Goal: Transaction & Acquisition: Book appointment/travel/reservation

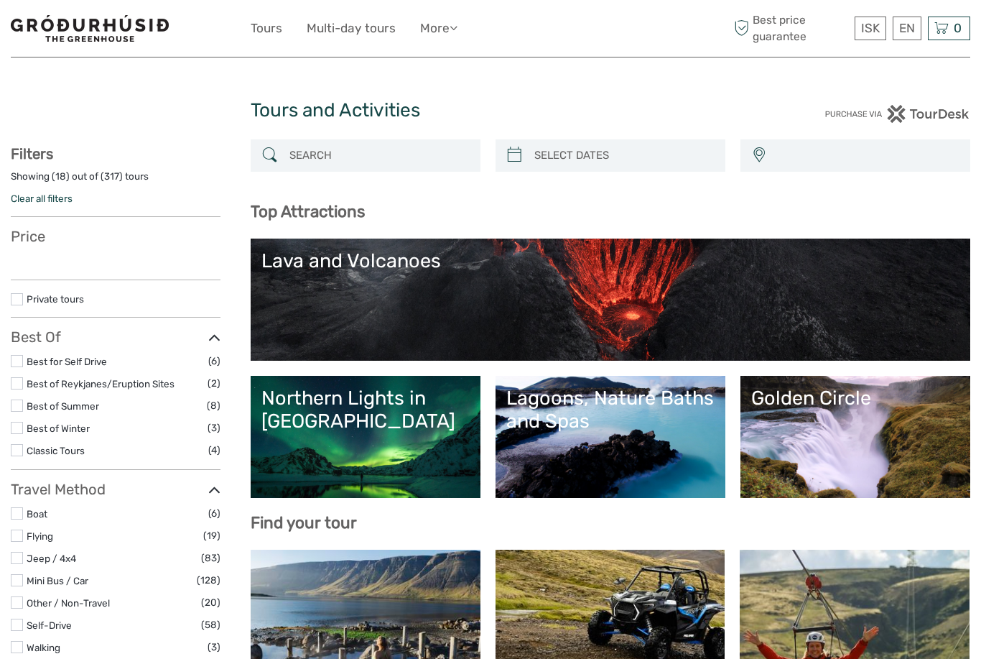
select select
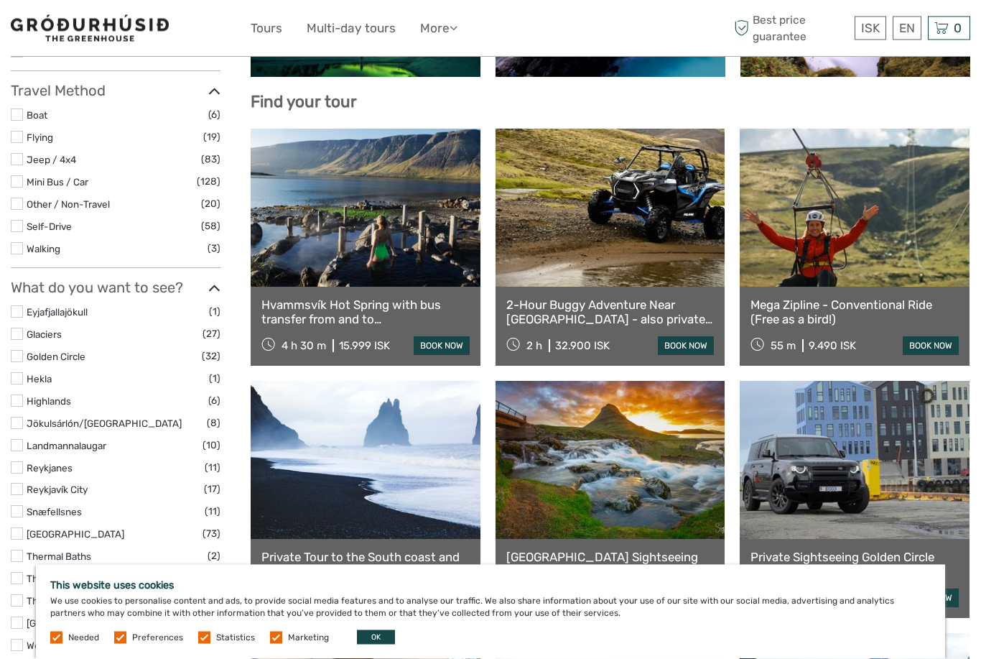
scroll to position [559, 0]
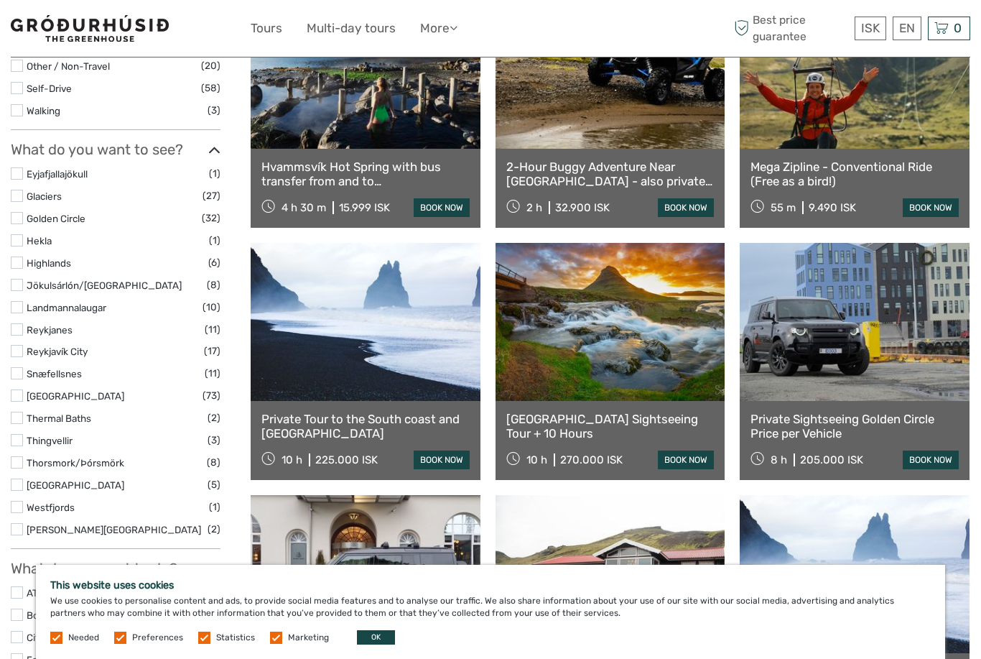
click at [343, 361] on link at bounding box center [366, 322] width 230 height 158
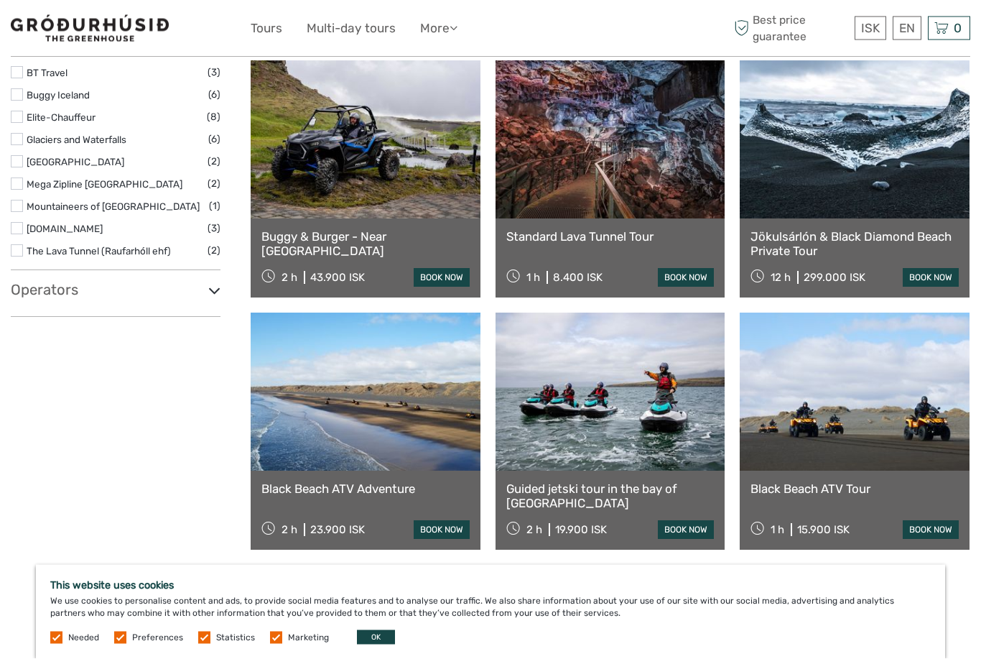
scroll to position [1660, 0]
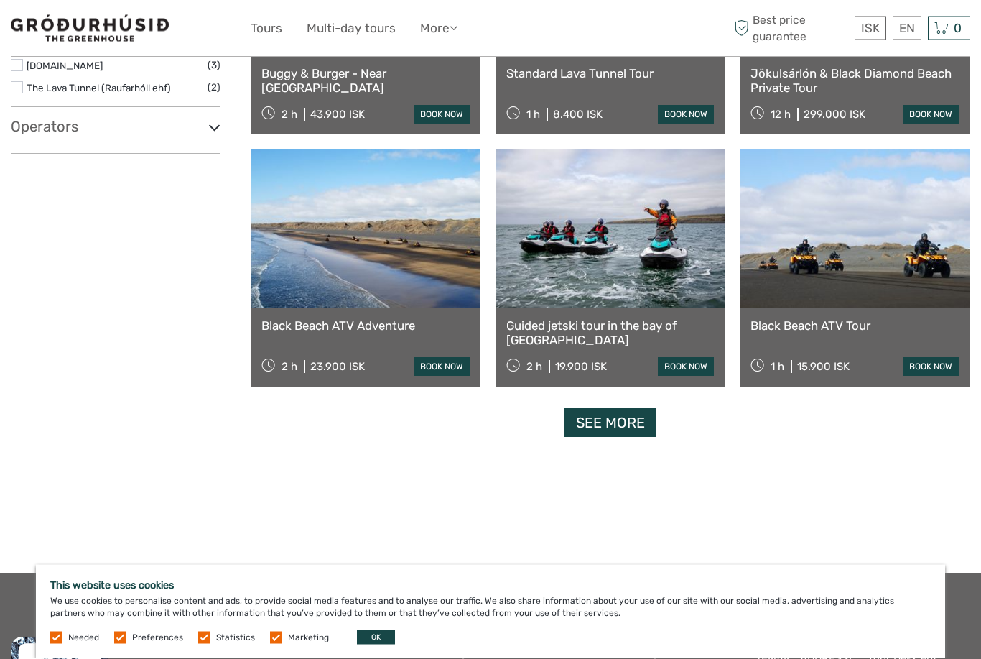
click at [629, 322] on link "Guided jetski tour in the bay of Reykjavík" at bounding box center [610, 333] width 208 height 29
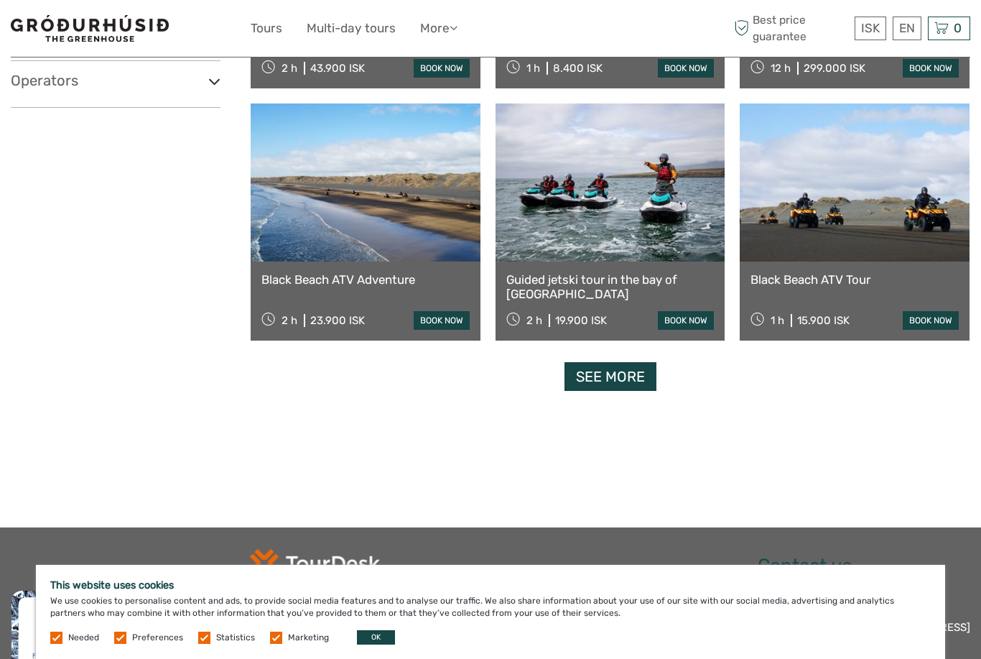
click at [614, 378] on link "See more" at bounding box center [610, 376] width 92 height 29
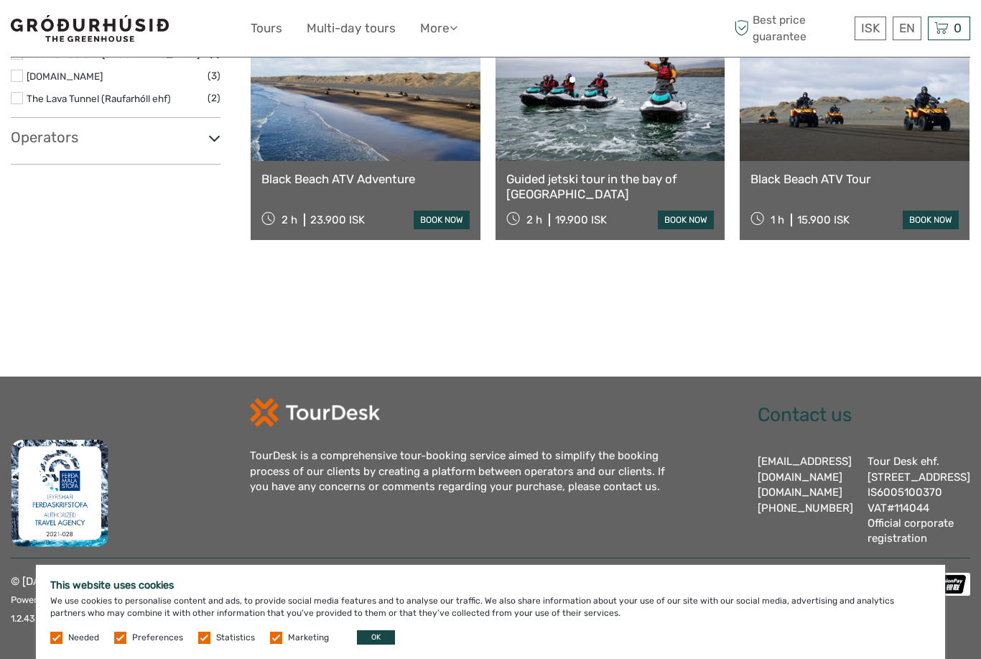
scroll to position [1578, 0]
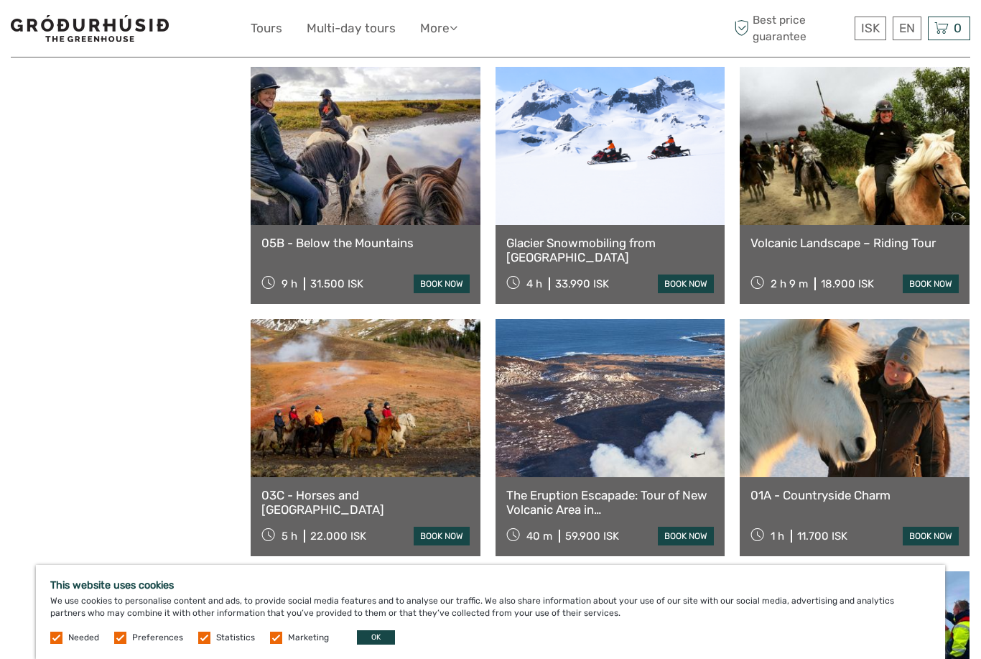
scroll to position [2695, 0]
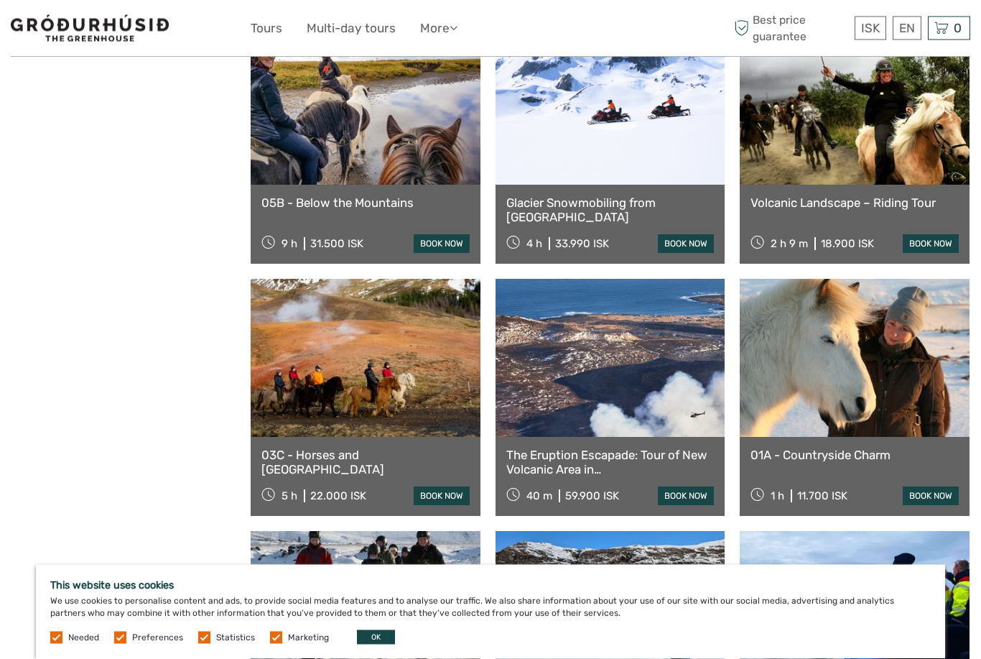
click at [890, 531] on link at bounding box center [855, 610] width 230 height 158
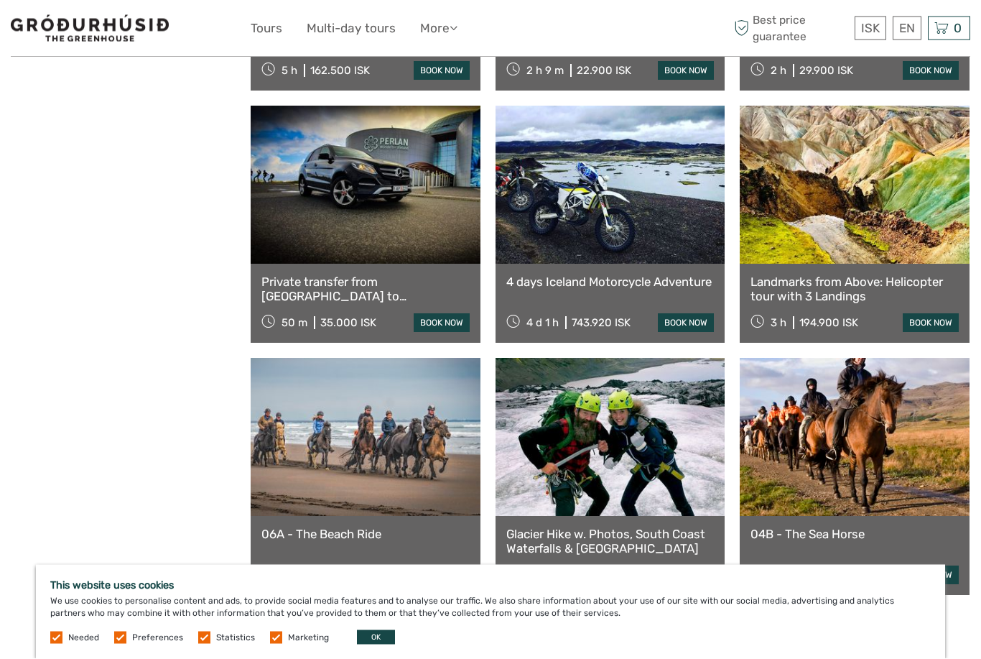
scroll to position [4398, 0]
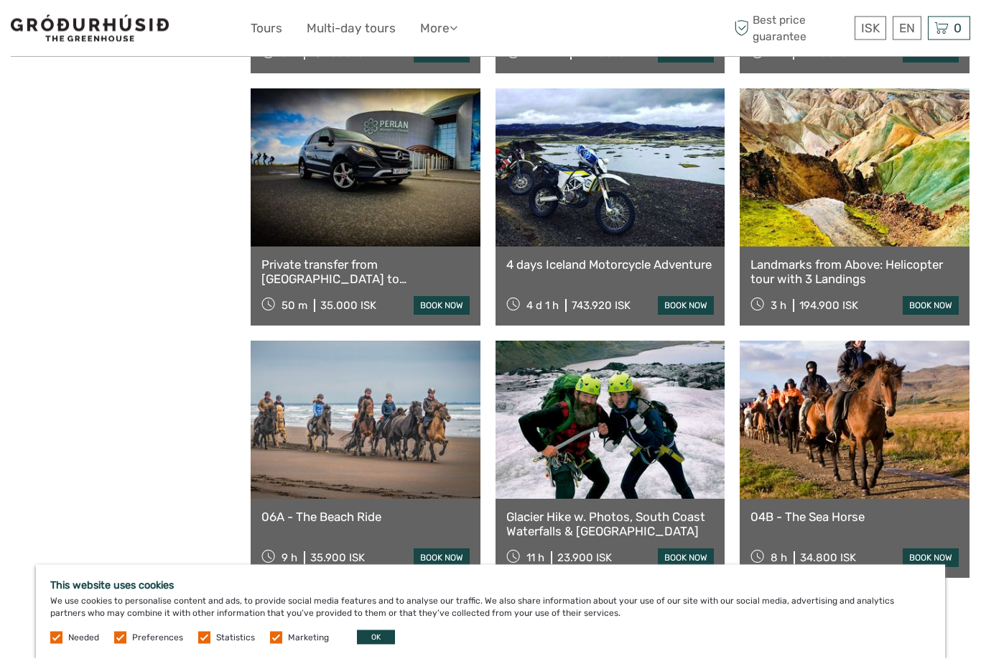
click at [603, 600] on link "See more" at bounding box center [610, 614] width 92 height 29
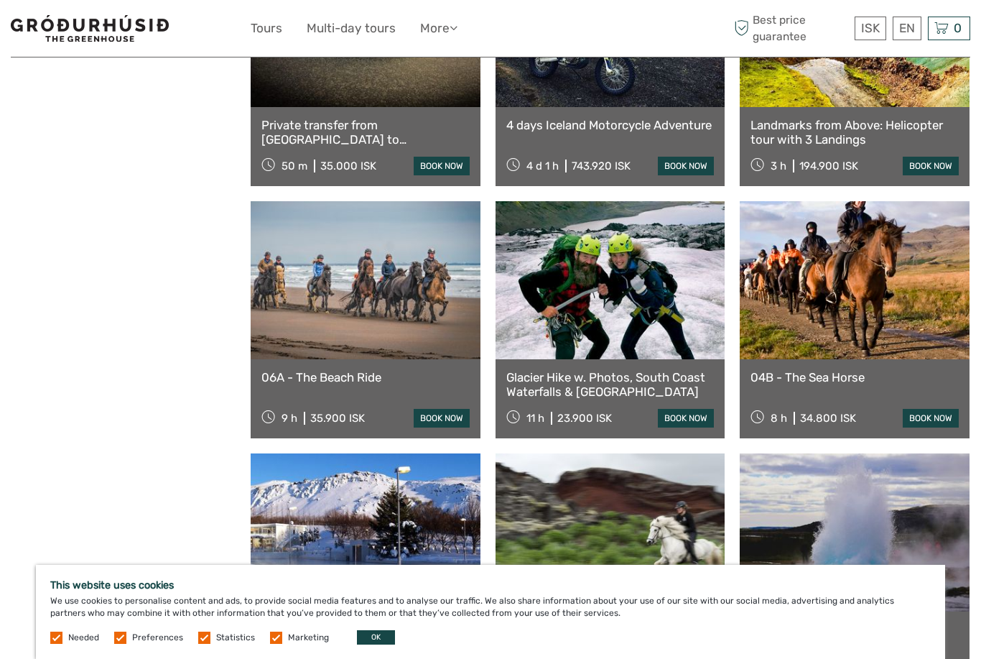
scroll to position [4537, 0]
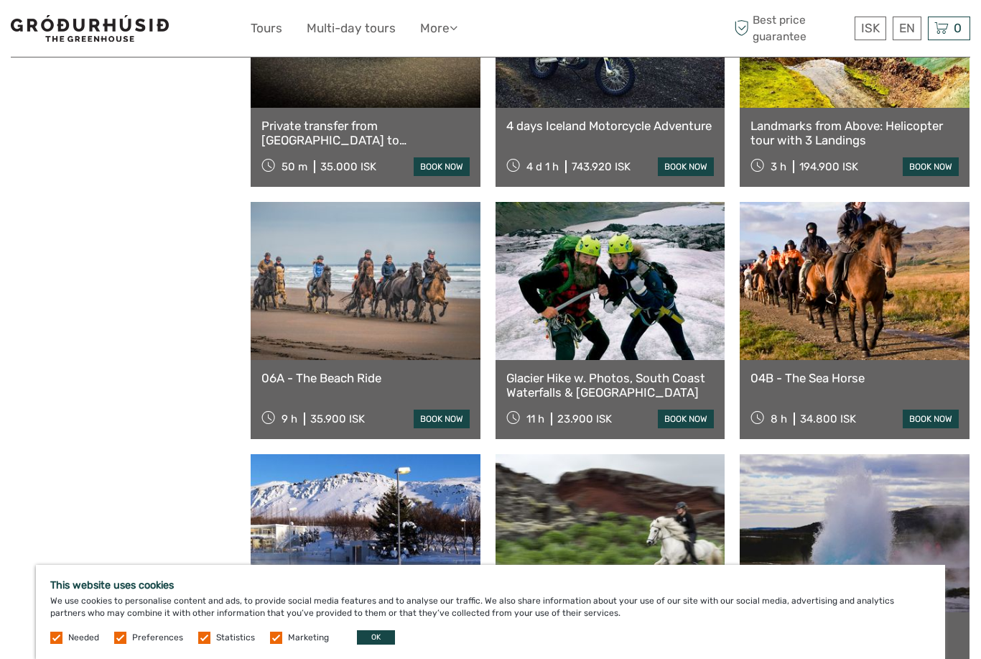
click at [923, 623] on link "Private Golden Circle From Selfoss / Reykjavík" at bounding box center [854, 637] width 208 height 29
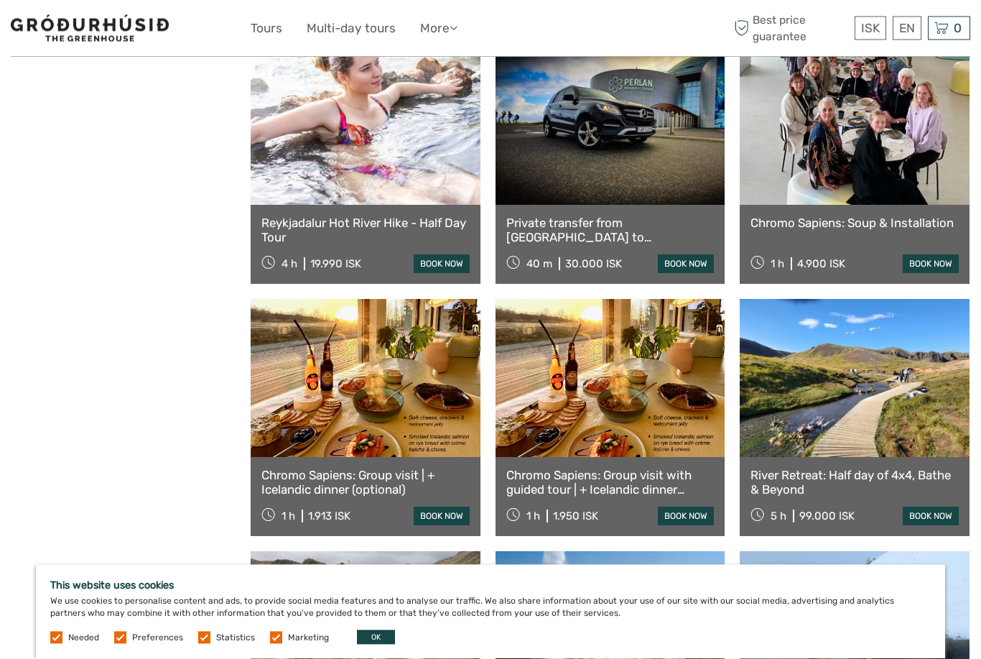
scroll to position [5217, 0]
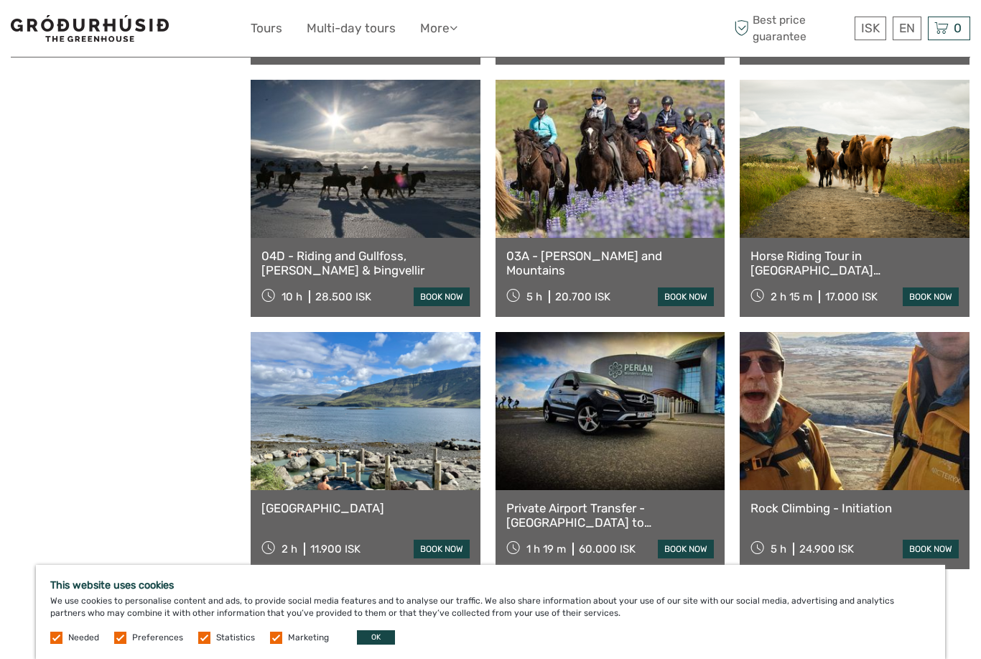
scroll to position [5926, 0]
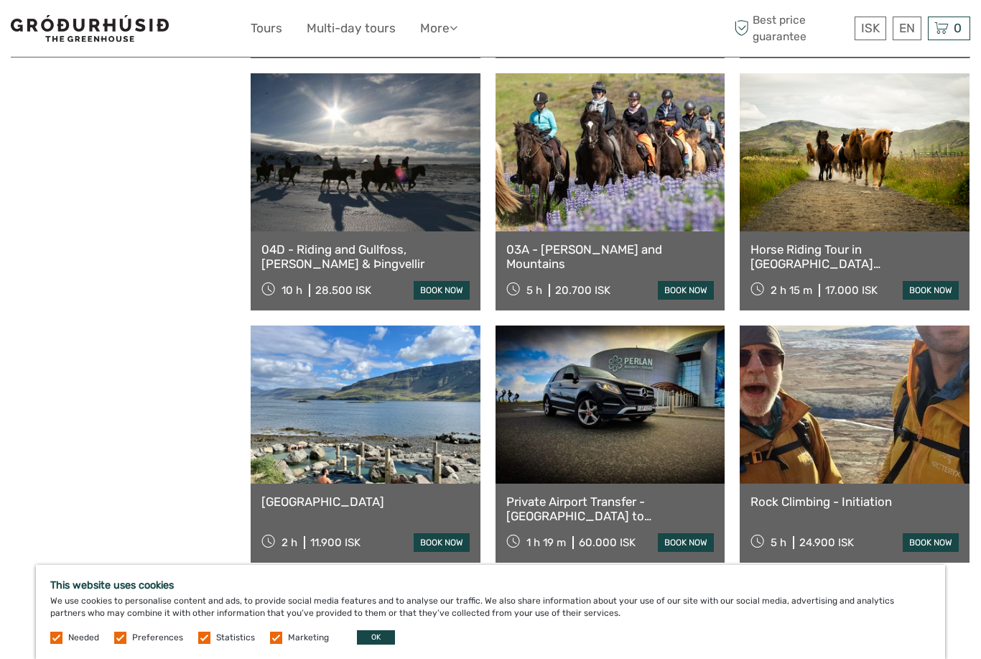
click at [575, 584] on link "See more" at bounding box center [610, 598] width 92 height 29
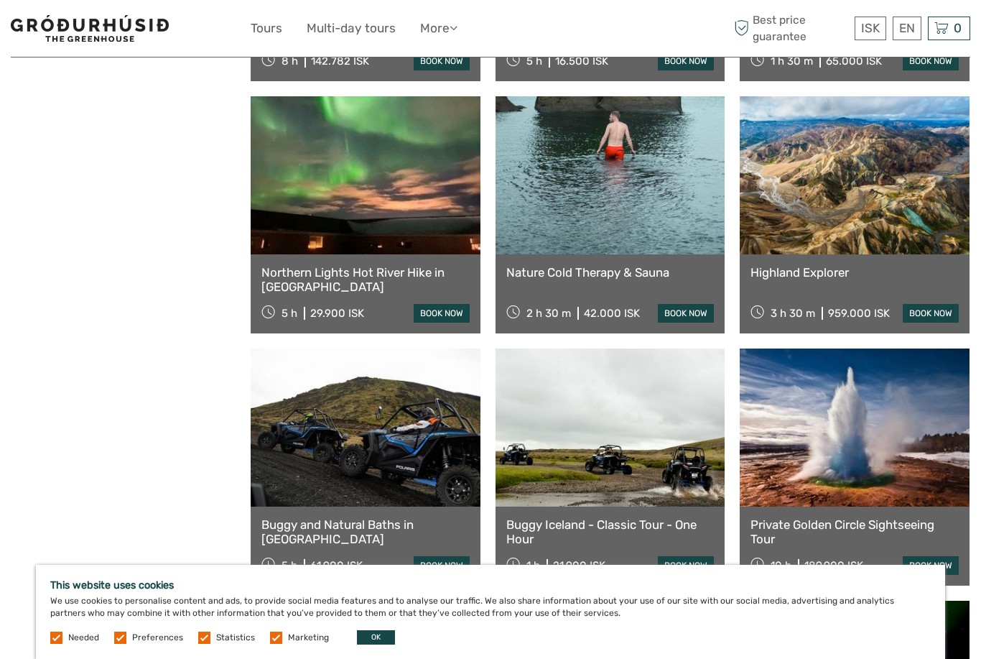
scroll to position [6669, 0]
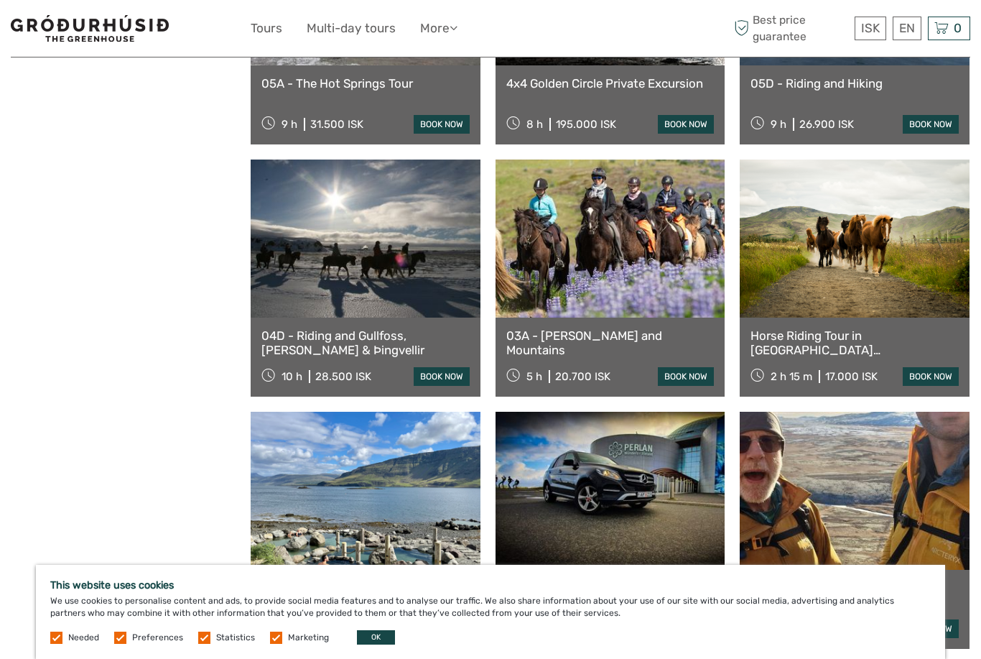
scroll to position [5858, 0]
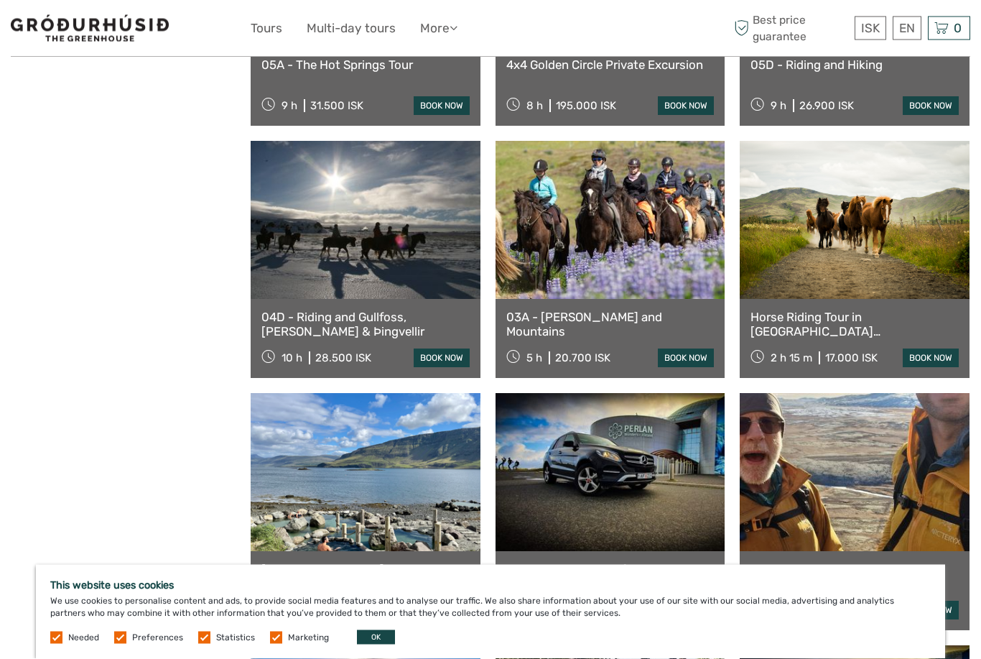
click at [380, 562] on link "Hvammsvík Natural Hot Springs" at bounding box center [365, 569] width 208 height 14
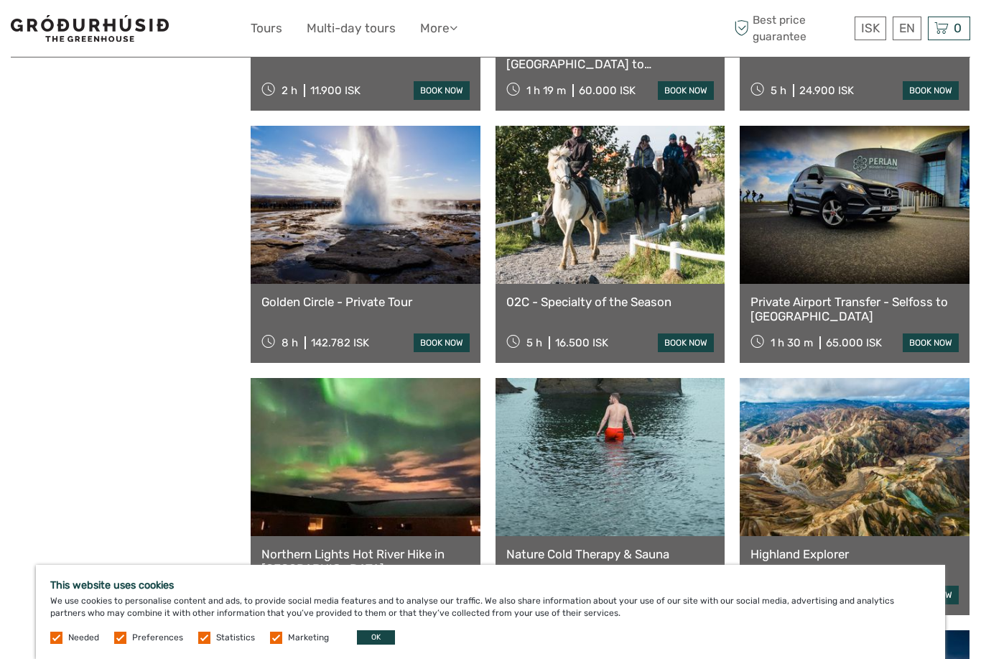
scroll to position [6463, 0]
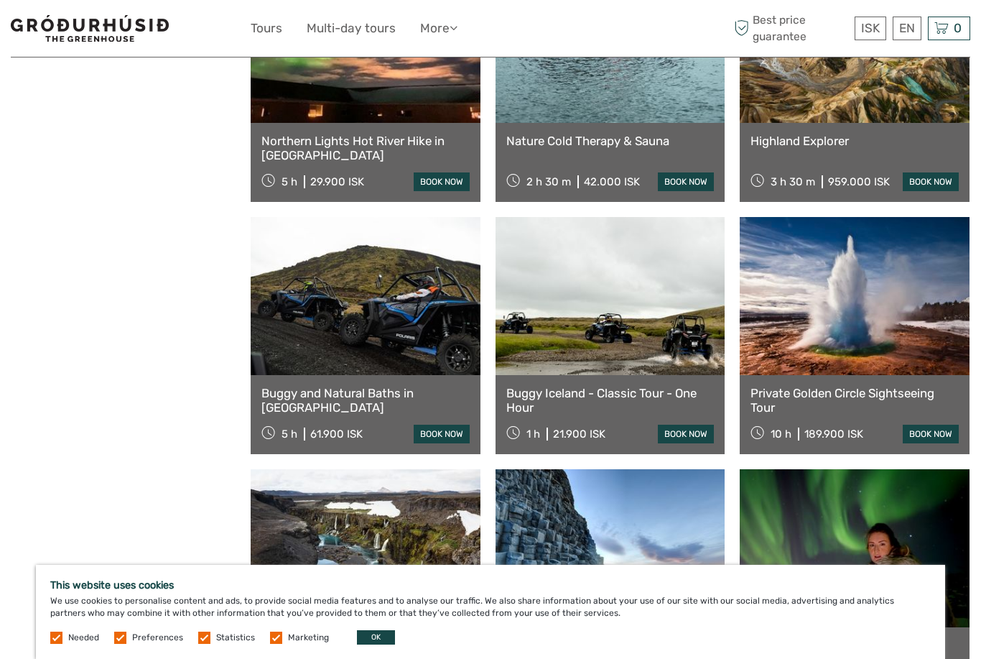
scroll to position [7090, 0]
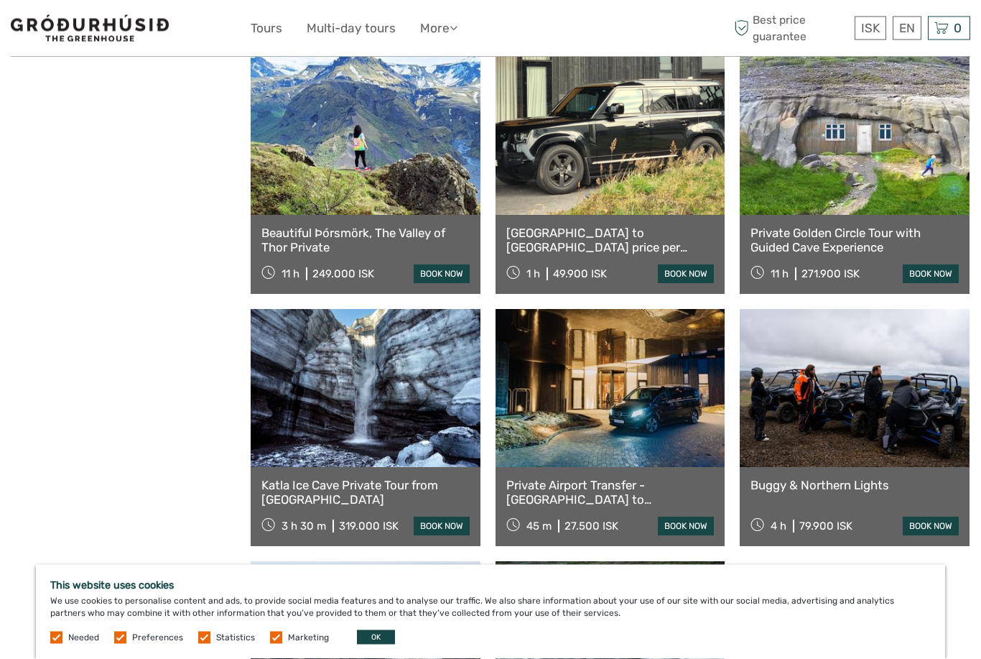
scroll to position [8034, 0]
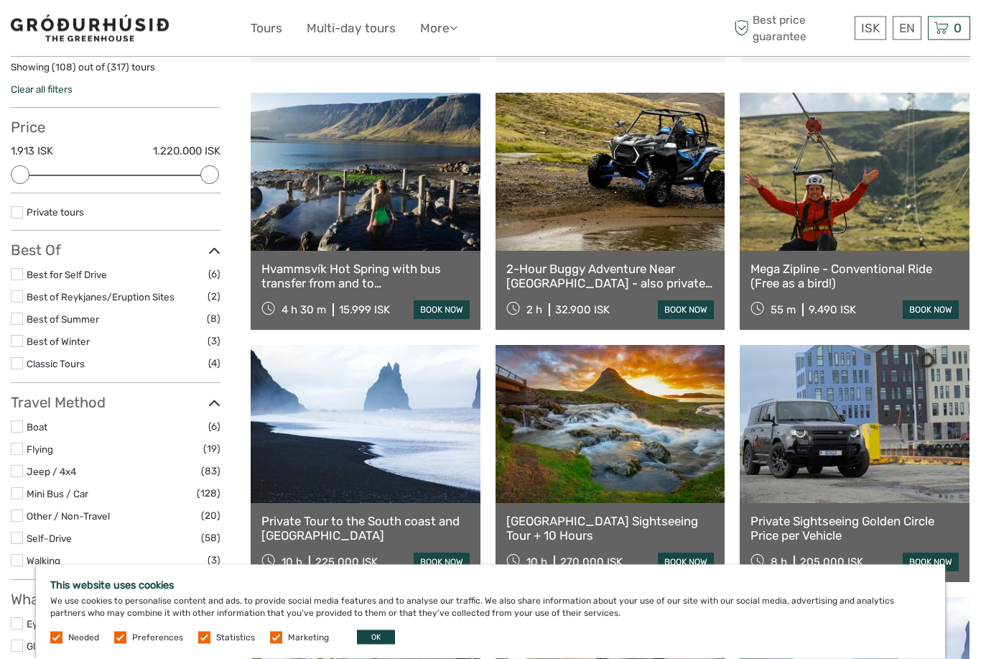
scroll to position [0, 0]
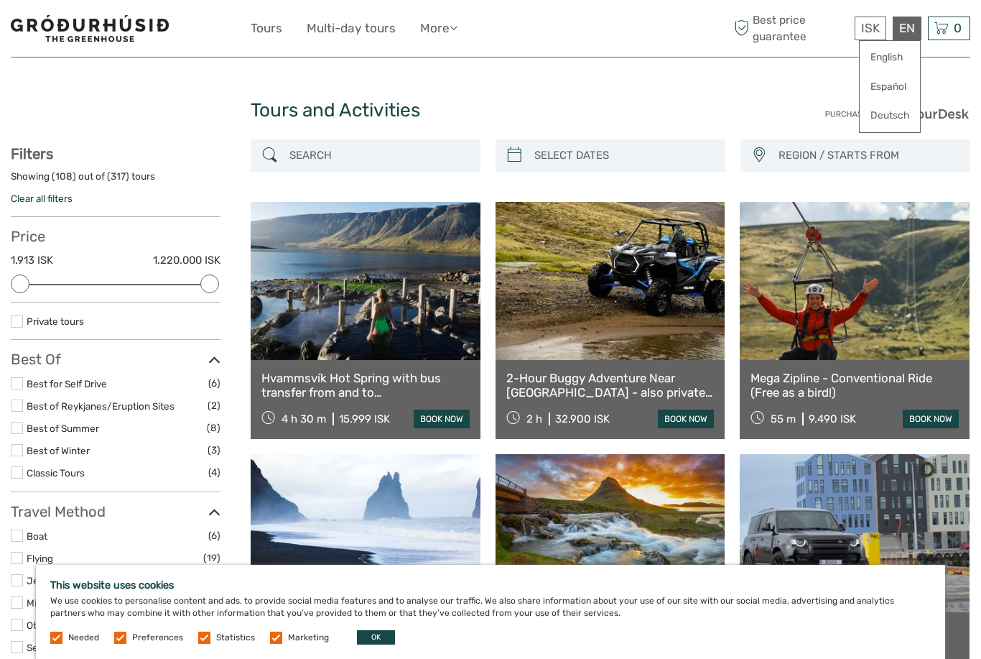
click at [905, 29] on div "EN English Español Deutsch" at bounding box center [907, 29] width 29 height 24
click at [886, 52] on link "English" at bounding box center [890, 58] width 60 height 26
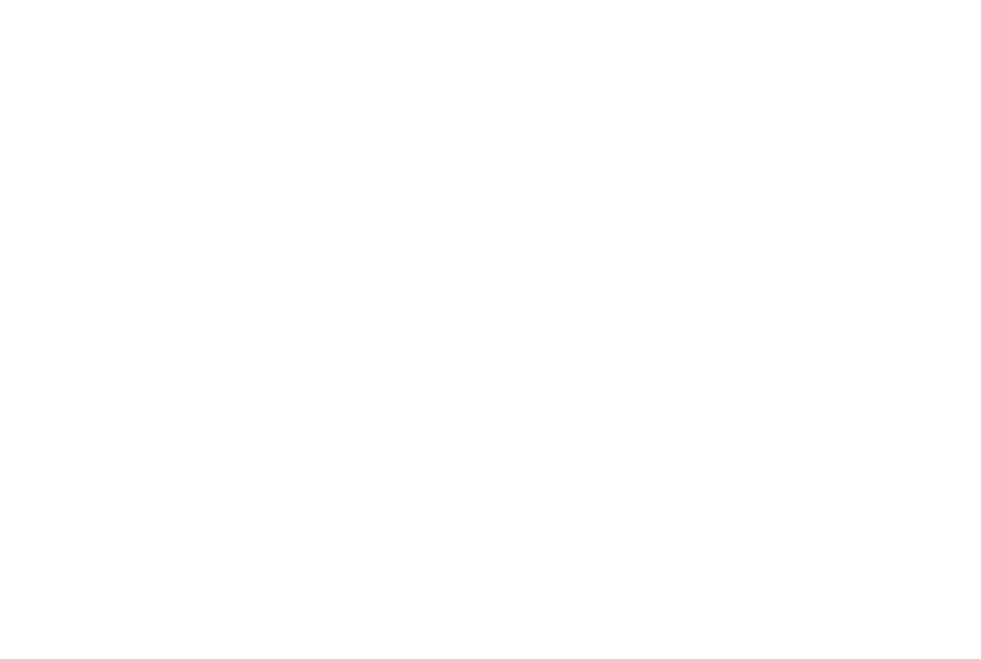
scroll to position [4445, 0]
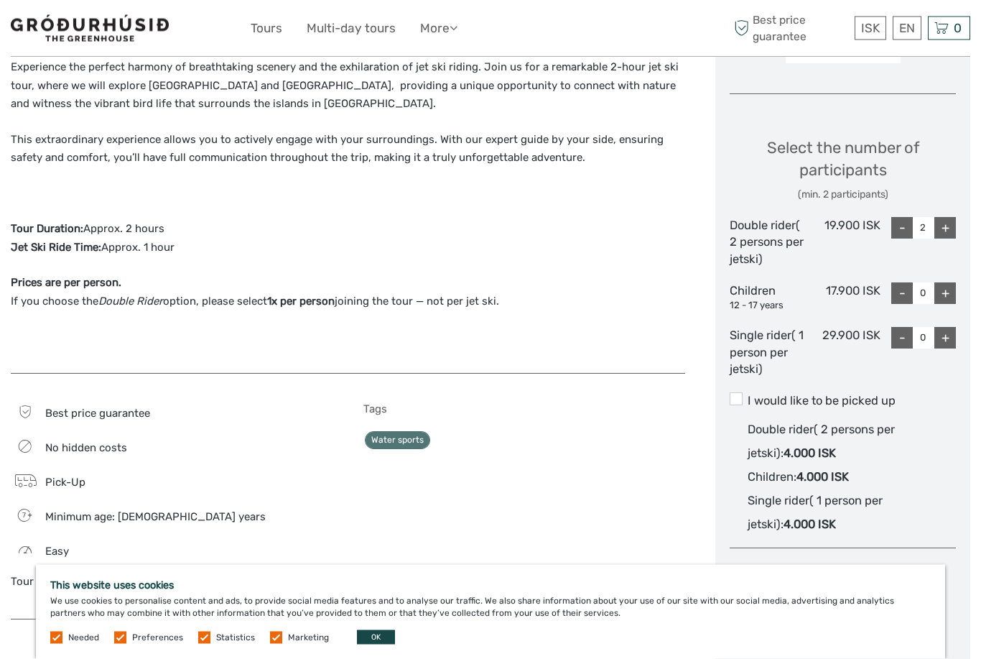
scroll to position [532, 0]
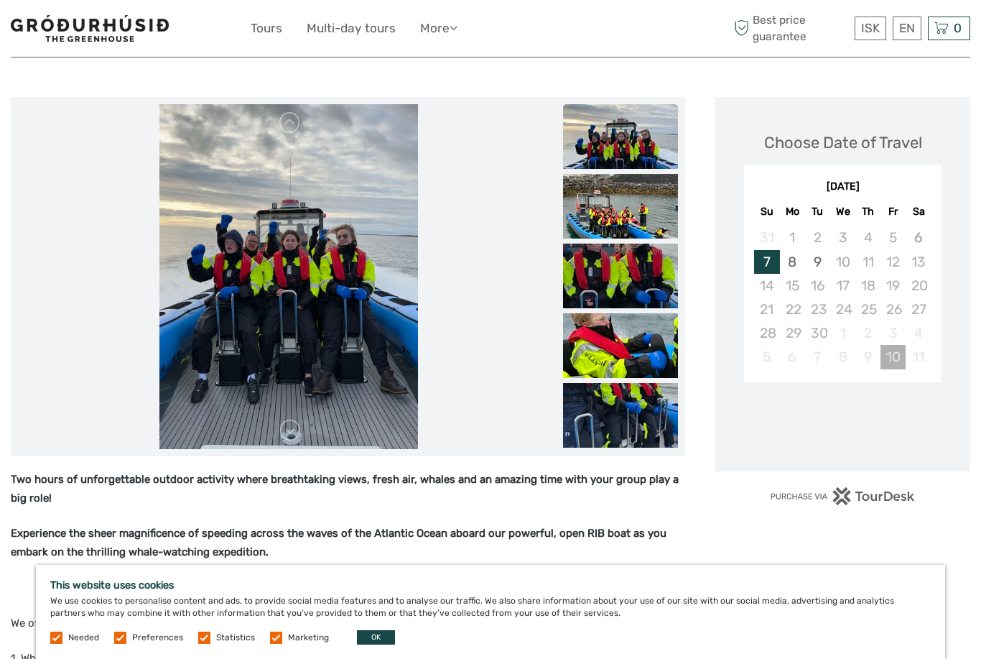
scroll to position [192, 0]
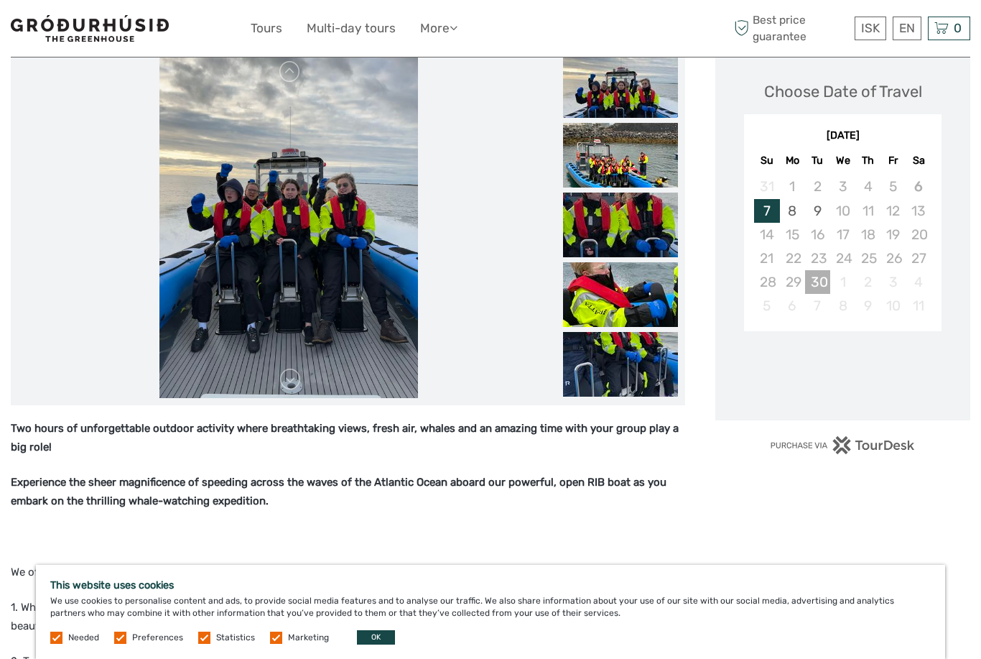
click at [815, 281] on div "30" at bounding box center [817, 282] width 25 height 24
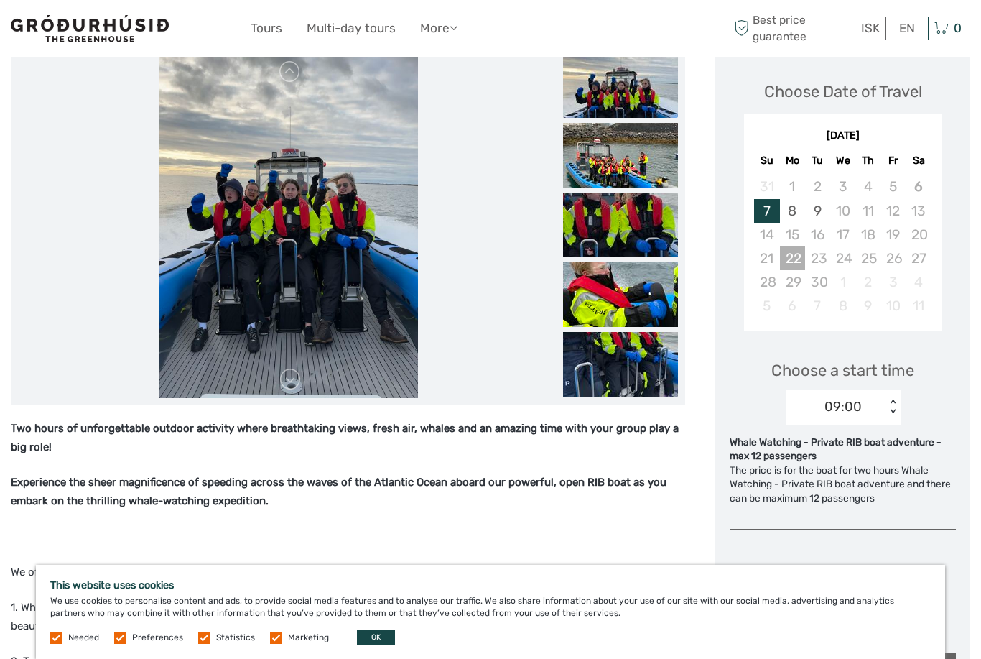
click at [787, 256] on div "22" at bounding box center [792, 258] width 25 height 24
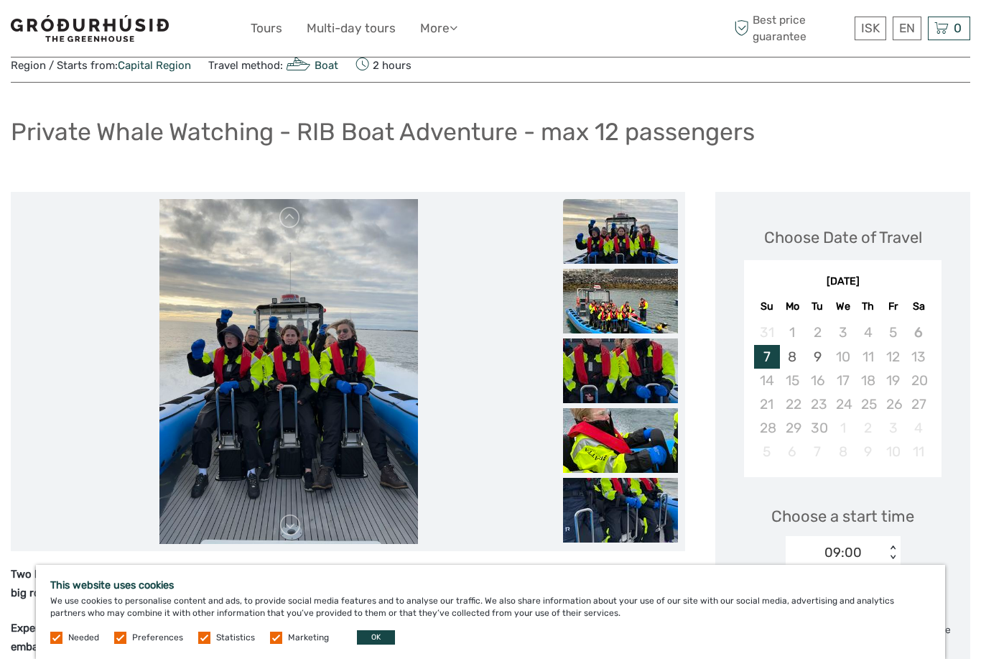
scroll to position [0, 0]
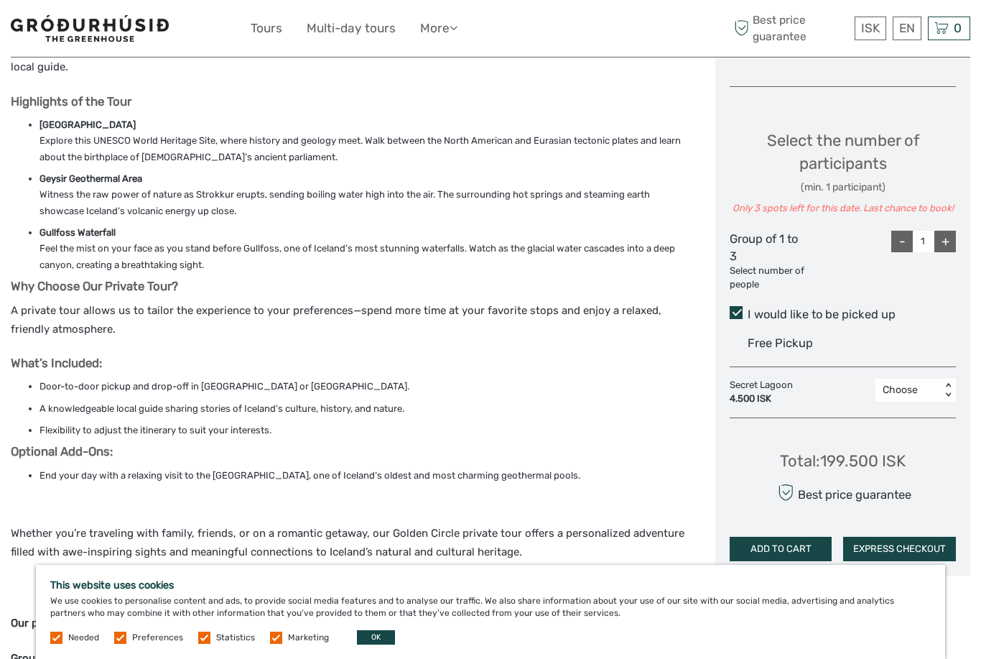
scroll to position [474, 0]
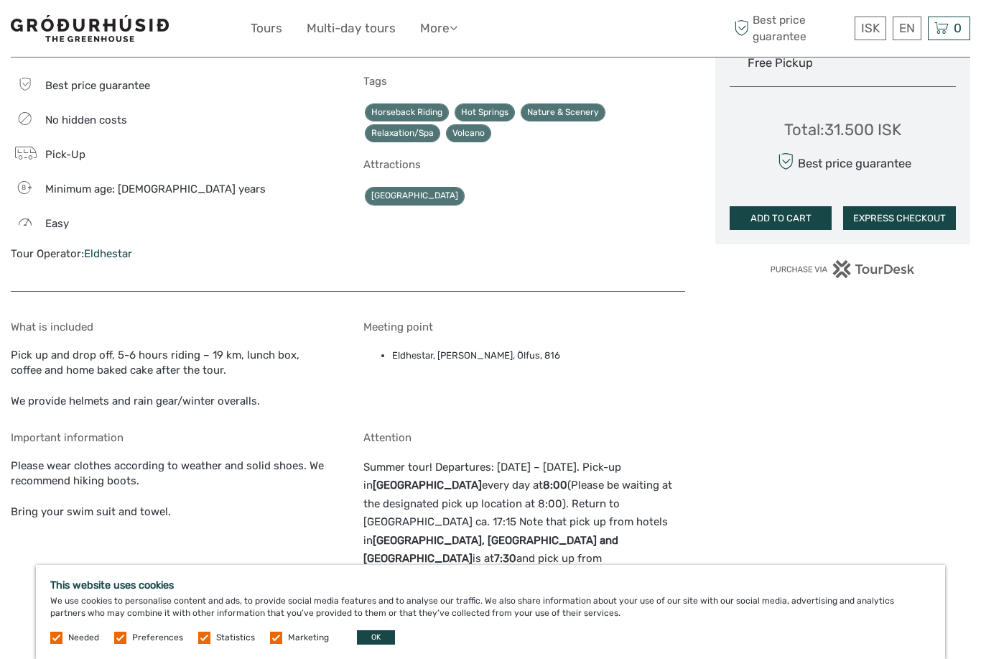
scroll to position [839, 0]
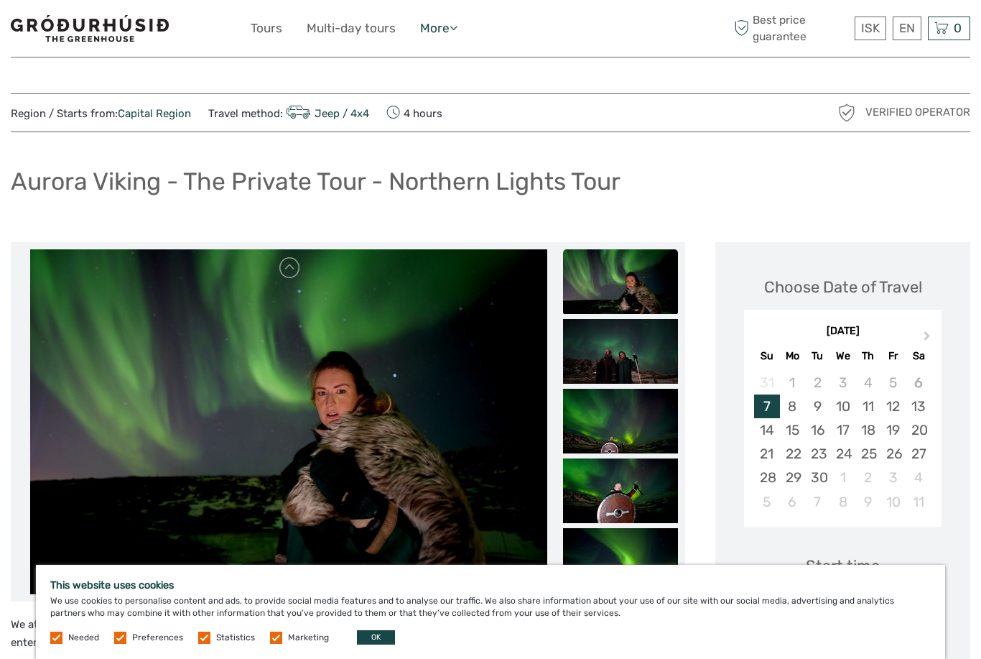
click at [454, 23] on icon at bounding box center [454, 28] width 8 height 12
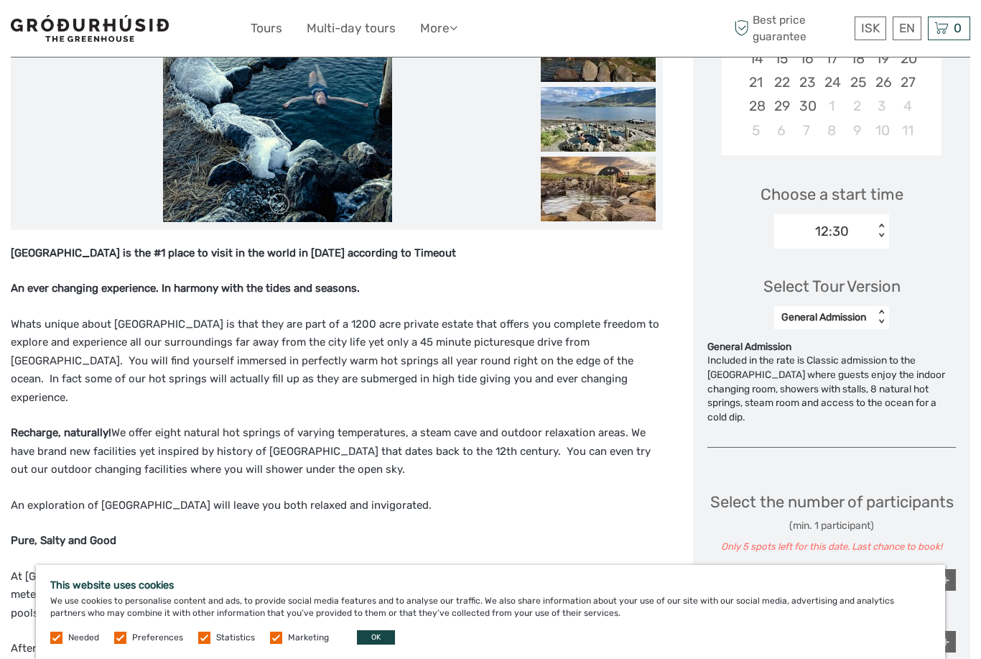
scroll to position [302, 0]
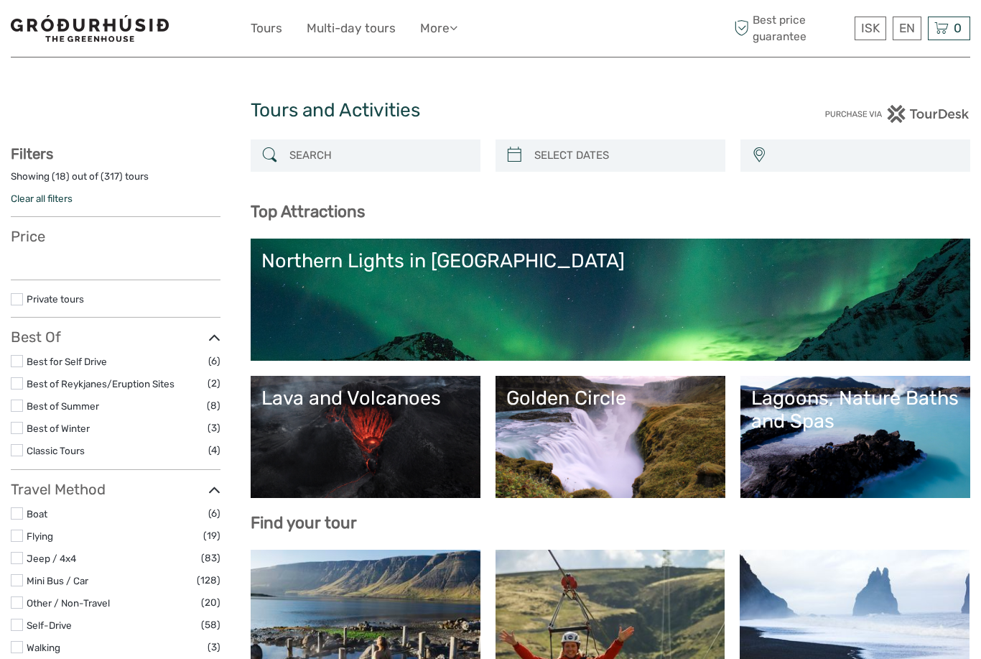
select select
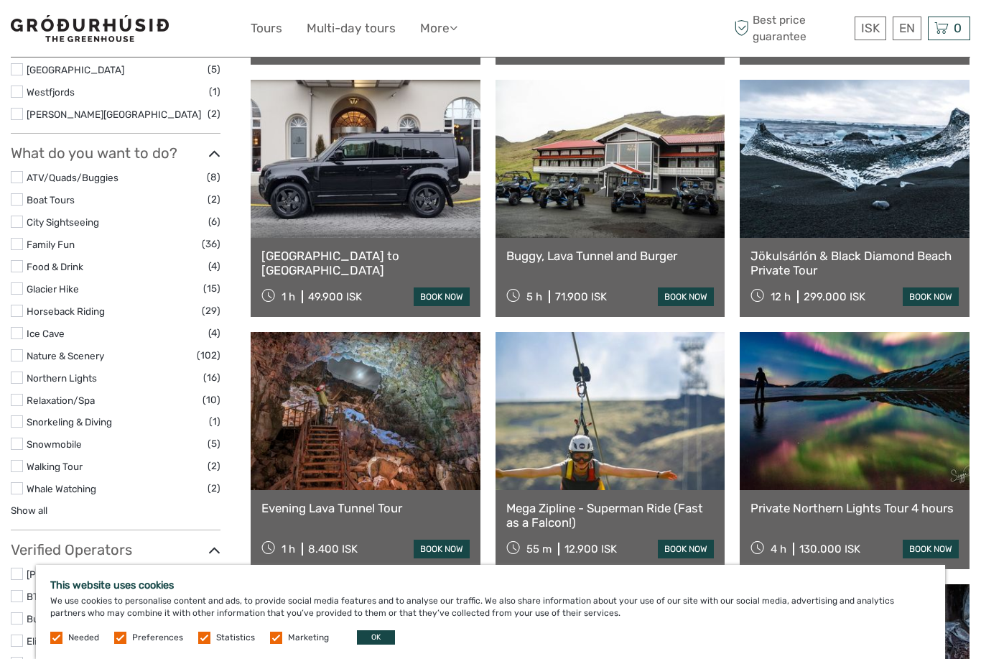
scroll to position [975, 0]
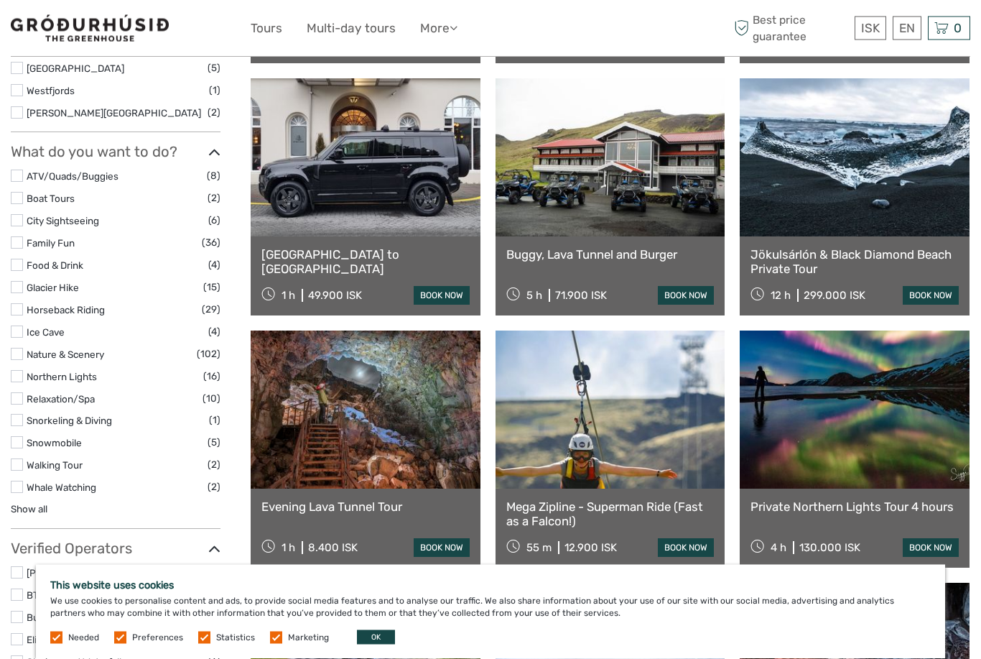
drag, startPoint x: 18, startPoint y: 392, endPoint x: 18, endPoint y: 546, distance: 153.7
click at [18, 414] on label at bounding box center [17, 420] width 12 height 12
click at [0, 0] on input "checkbox" at bounding box center [0, 0] width 0 height 0
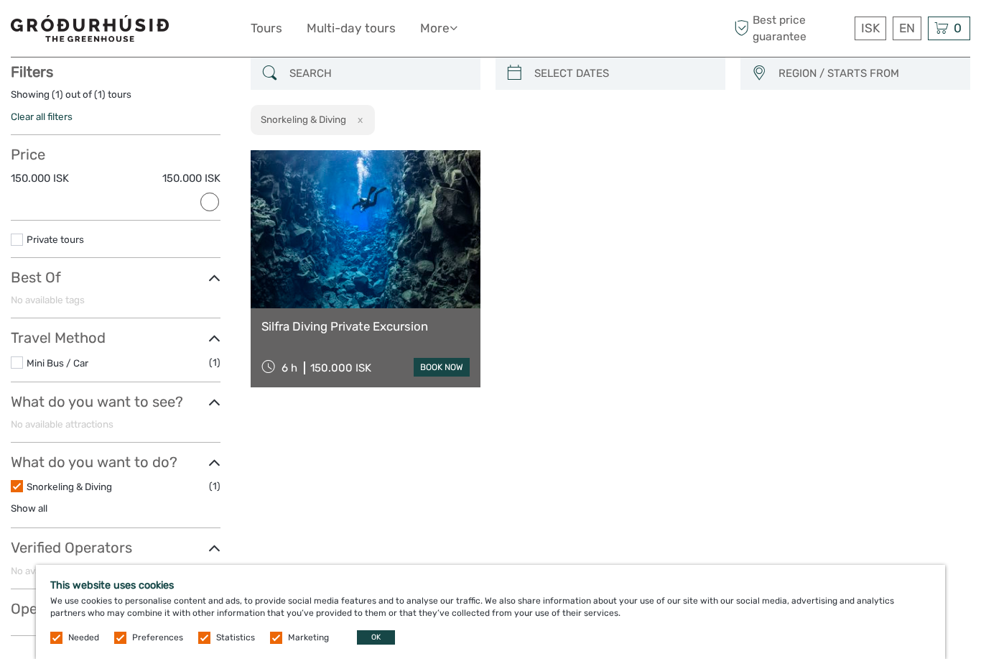
scroll to position [81, 0]
click at [392, 327] on link "Silfra Diving Private Excursion" at bounding box center [365, 327] width 208 height 14
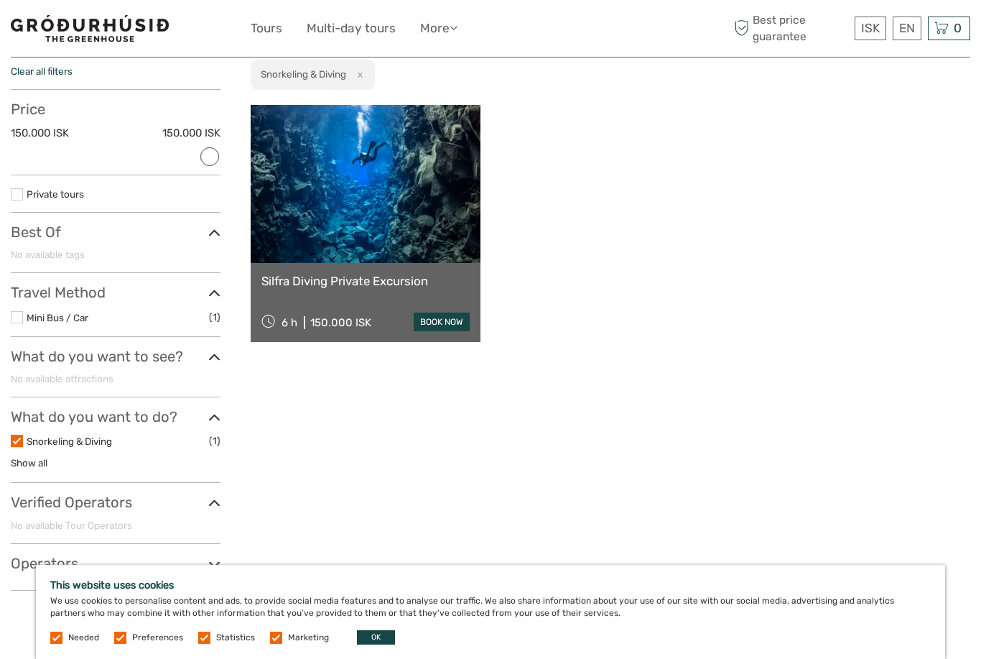
click at [83, 9] on div "ISK ISK € $ £ EN English Español Deutsch Tours Multi-day tours More Travel Arti…" at bounding box center [490, 28] width 959 height 57
